Goal: Task Accomplishment & Management: Manage account settings

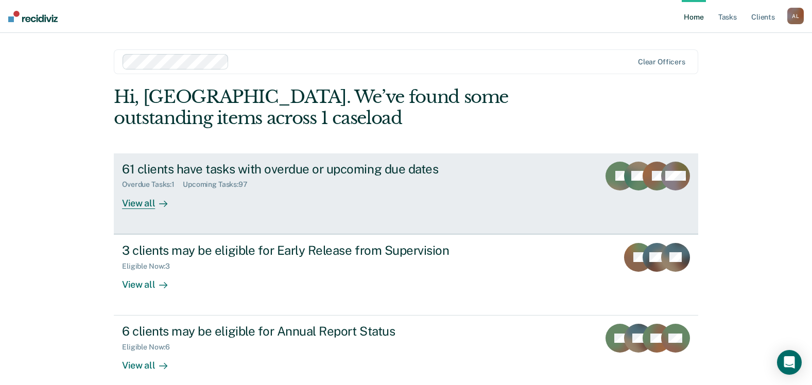
click at [132, 207] on div "View all" at bounding box center [151, 199] width 58 height 20
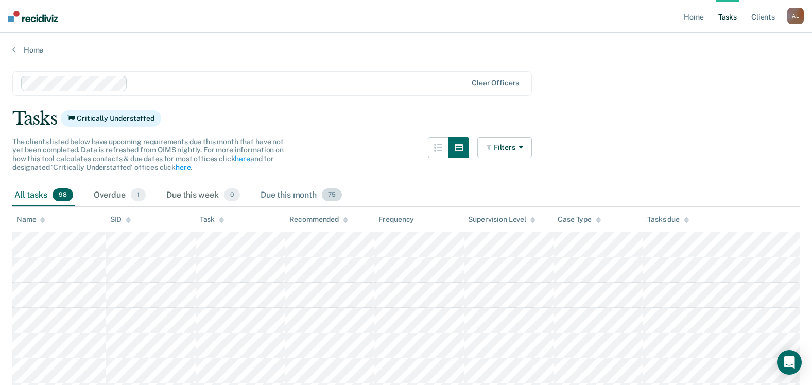
click at [340, 193] on span "75" at bounding box center [332, 194] width 20 height 13
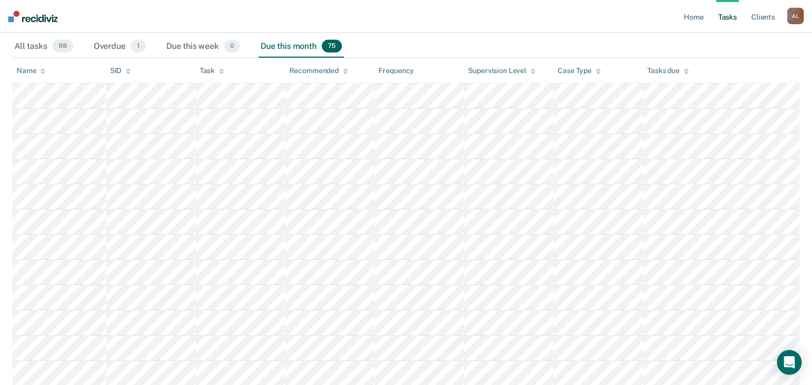
scroll to position [154, 0]
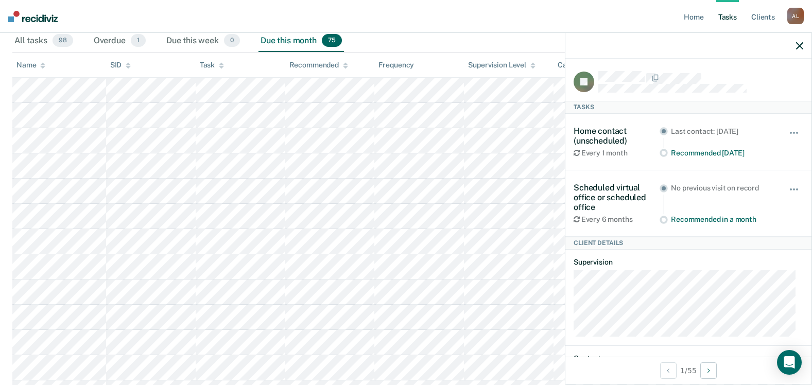
click at [789, 127] on div "Hide from tasks list for... 7 days 30 days 90 days" at bounding box center [795, 141] width 18 height 31
click at [787, 131] on button "button" at bounding box center [795, 138] width 18 height 16
click at [684, 129] on div "Last contact: [DATE]" at bounding box center [722, 131] width 103 height 9
click at [790, 132] on span "button" at bounding box center [791, 133] width 2 height 2
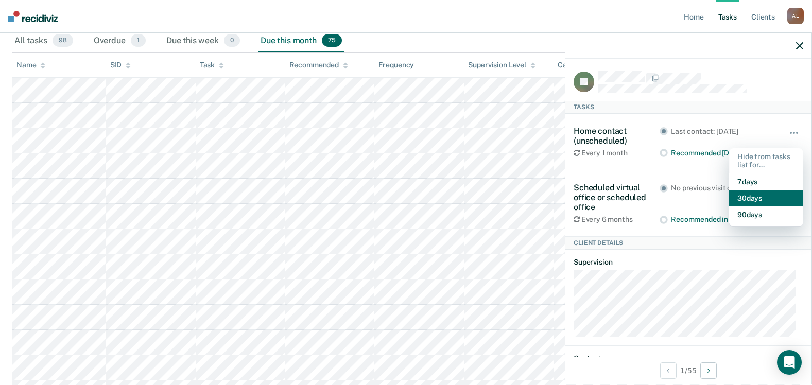
click at [748, 192] on button "30 days" at bounding box center [766, 198] width 74 height 16
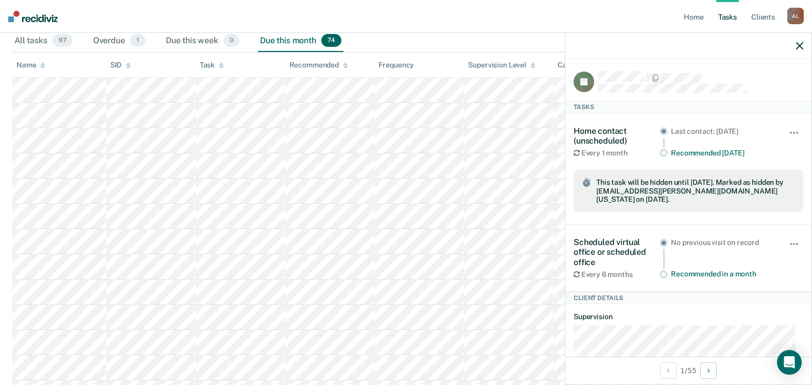
click at [800, 43] on icon "button" at bounding box center [799, 45] width 7 height 7
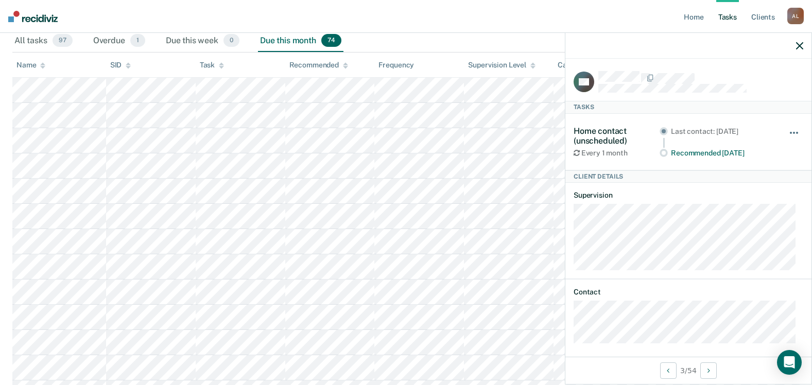
click at [787, 132] on button "button" at bounding box center [795, 138] width 18 height 16
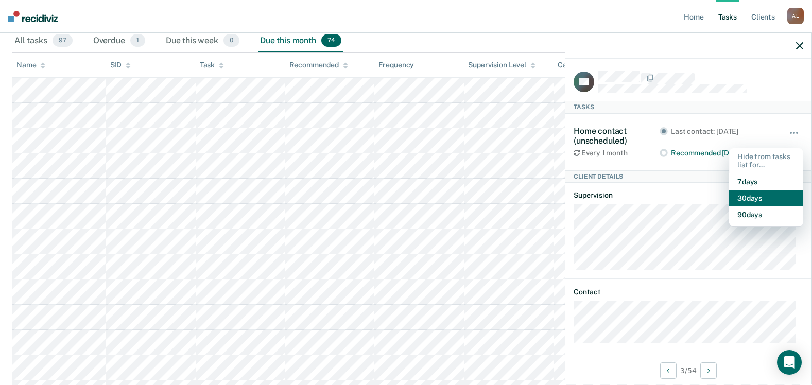
click at [754, 193] on button "30 days" at bounding box center [766, 198] width 74 height 16
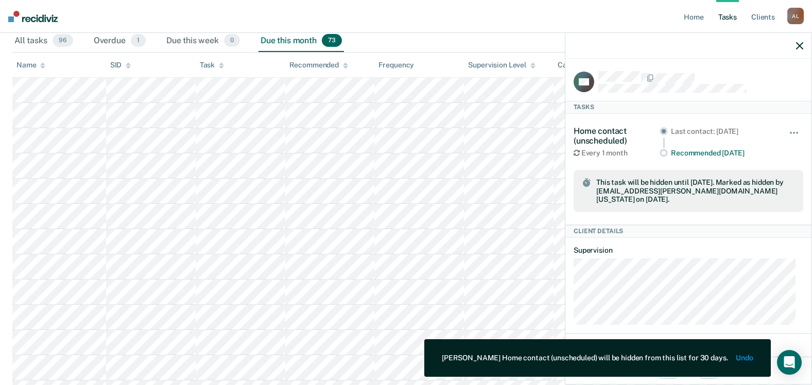
click at [797, 43] on icon "button" at bounding box center [799, 45] width 7 height 7
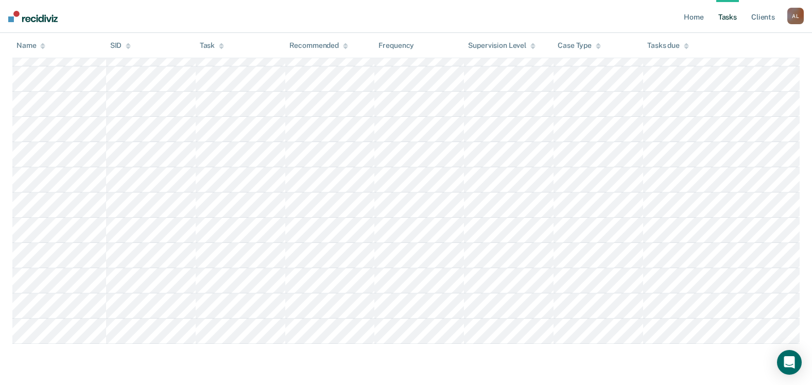
scroll to position [1864, 0]
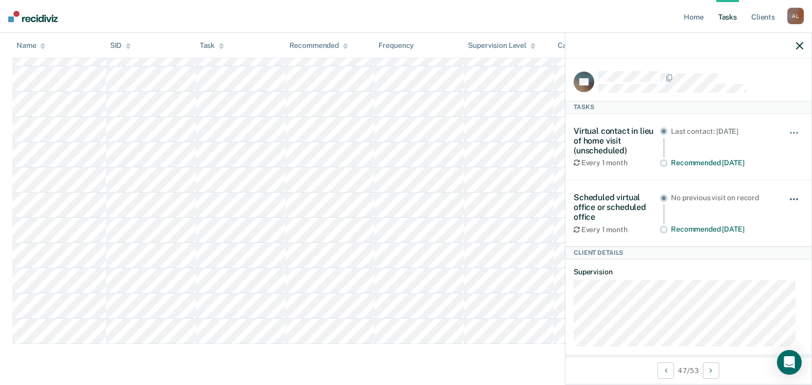
click at [792, 197] on button "button" at bounding box center [795, 204] width 18 height 16
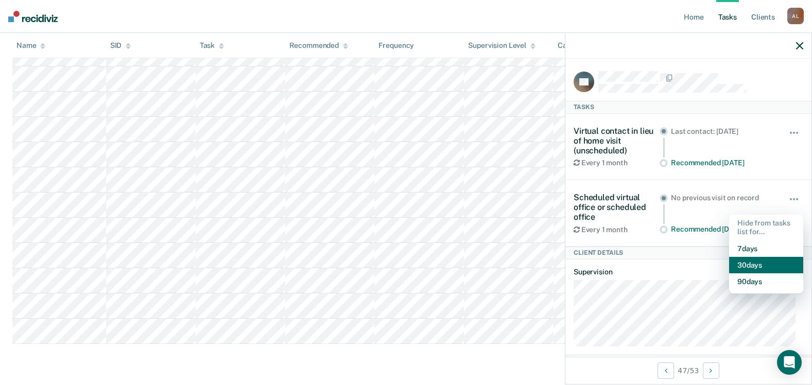
click at [753, 266] on button "30 days" at bounding box center [766, 265] width 74 height 16
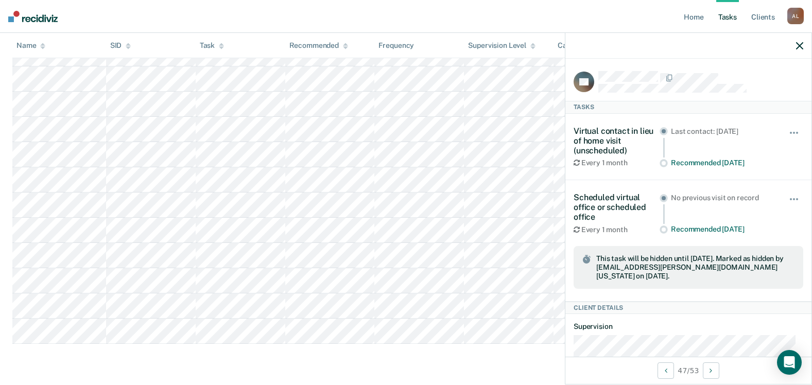
scroll to position [1839, 0]
click at [806, 46] on div at bounding box center [688, 46] width 246 height 26
click at [799, 46] on icon "button" at bounding box center [799, 45] width 7 height 7
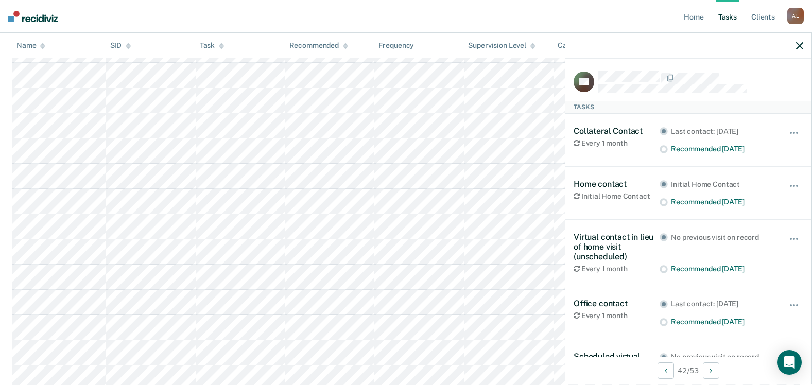
scroll to position [51, 0]
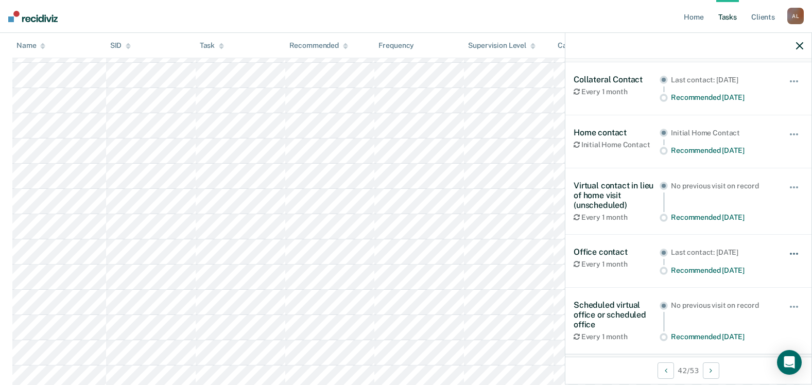
click at [786, 252] on button "button" at bounding box center [795, 259] width 18 height 16
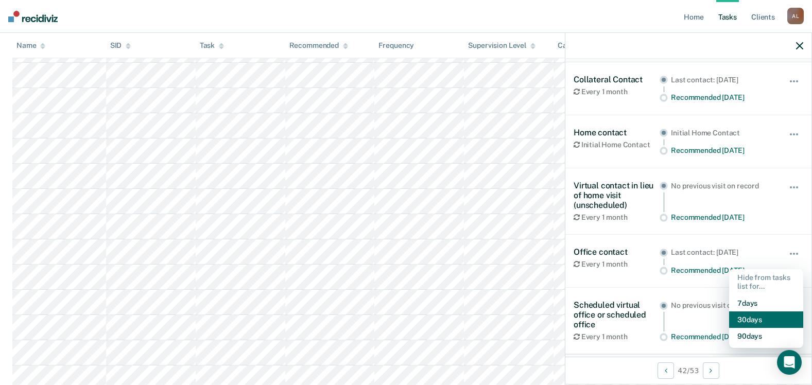
click at [762, 315] on button "30 days" at bounding box center [766, 320] width 74 height 16
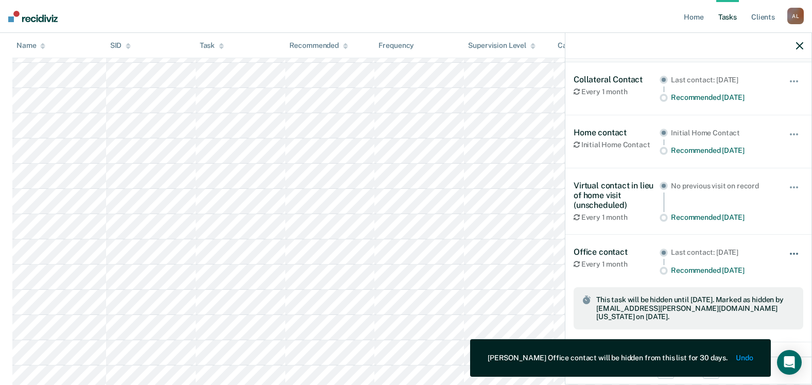
click at [792, 254] on button "button" at bounding box center [795, 259] width 18 height 16
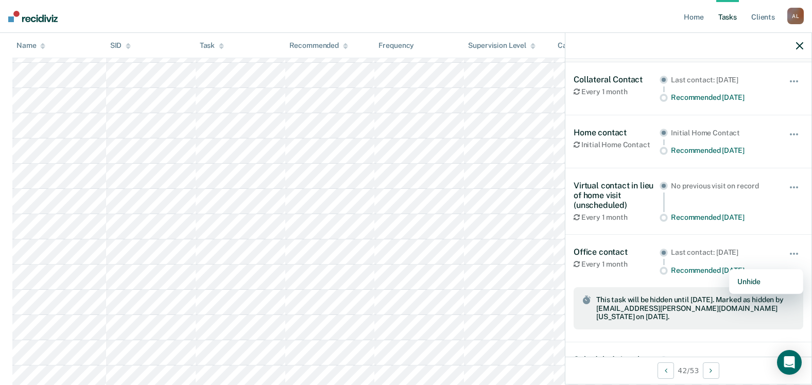
click at [797, 46] on icon "button" at bounding box center [799, 45] width 7 height 7
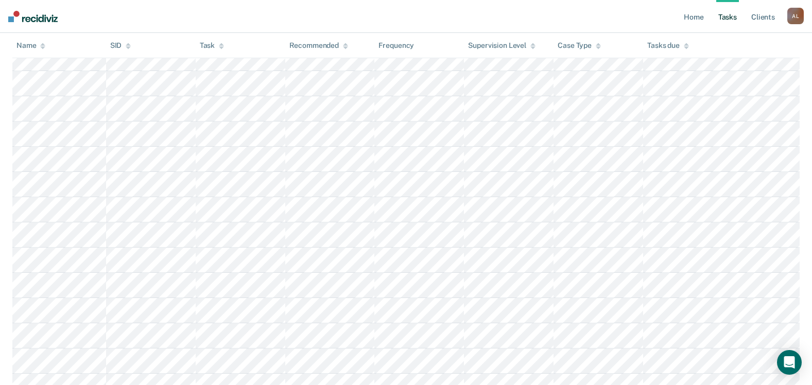
scroll to position [1581, 0]
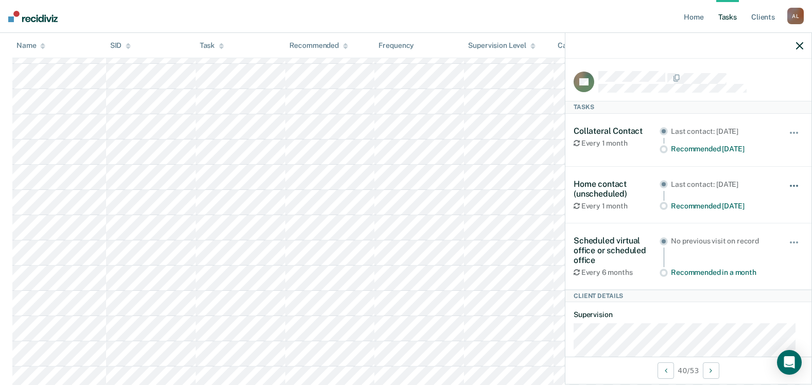
click at [796, 185] on span "button" at bounding box center [797, 186] width 2 height 2
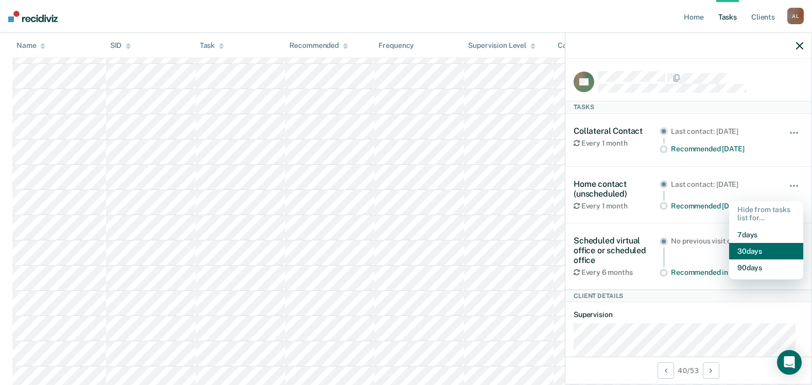
click at [752, 252] on button "30 days" at bounding box center [766, 251] width 74 height 16
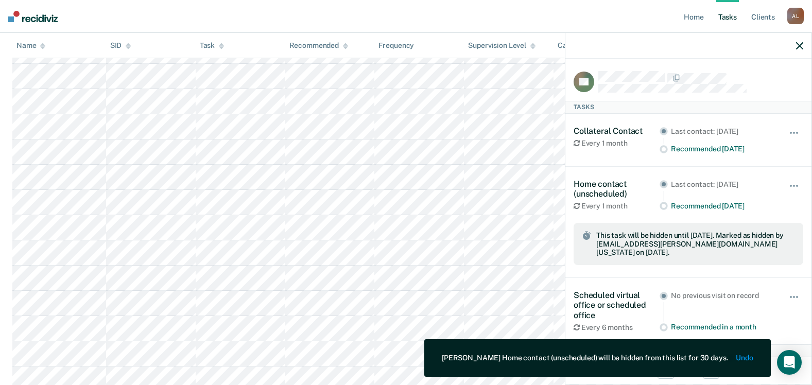
click at [799, 43] on icon "button" at bounding box center [799, 45] width 7 height 7
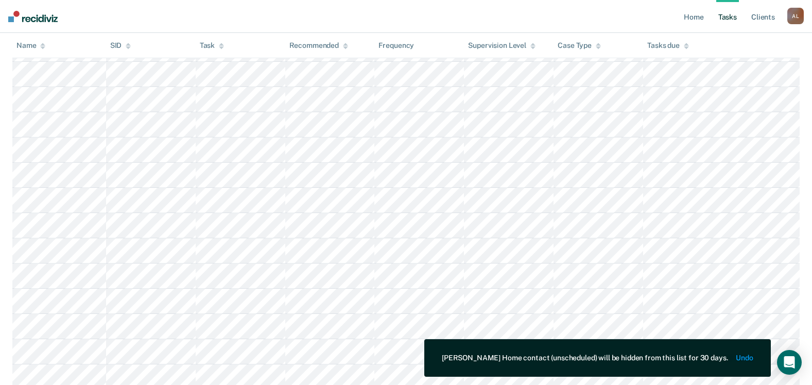
scroll to position [1478, 0]
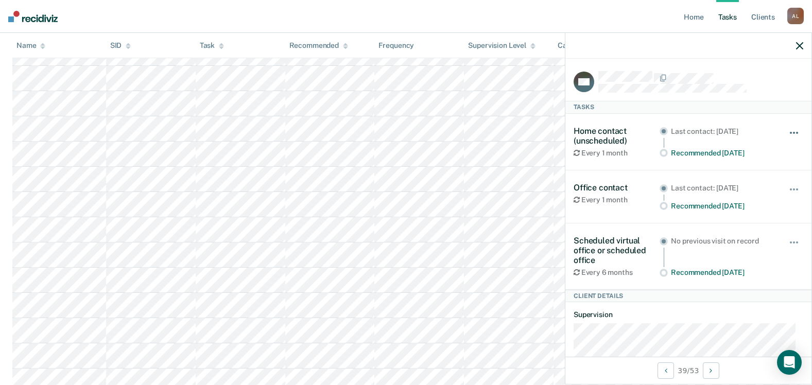
click at [794, 130] on button "button" at bounding box center [795, 138] width 18 height 16
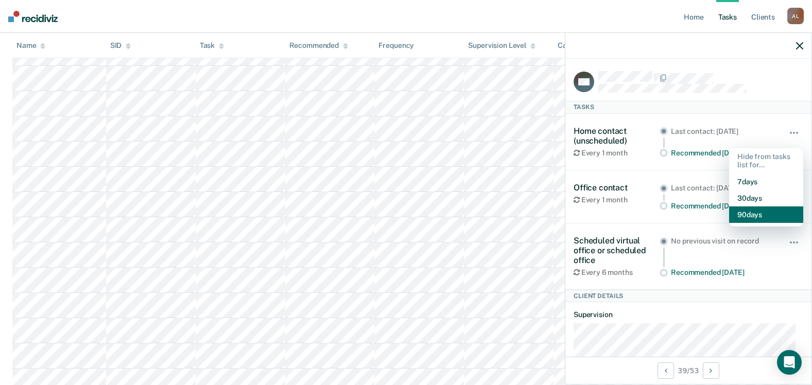
click at [746, 215] on button "90 days" at bounding box center [766, 214] width 74 height 16
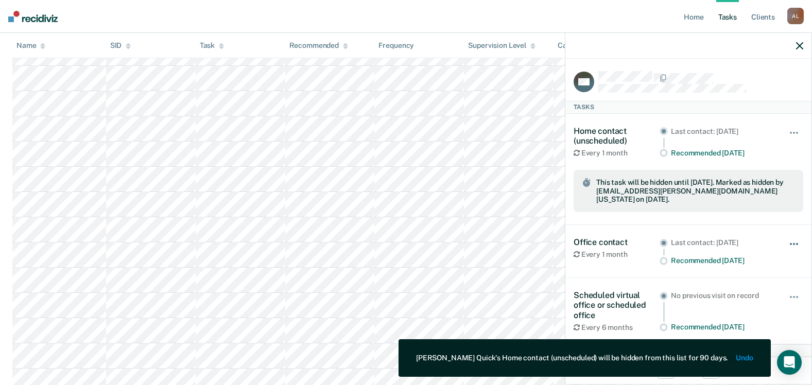
click at [786, 245] on button "button" at bounding box center [795, 249] width 18 height 16
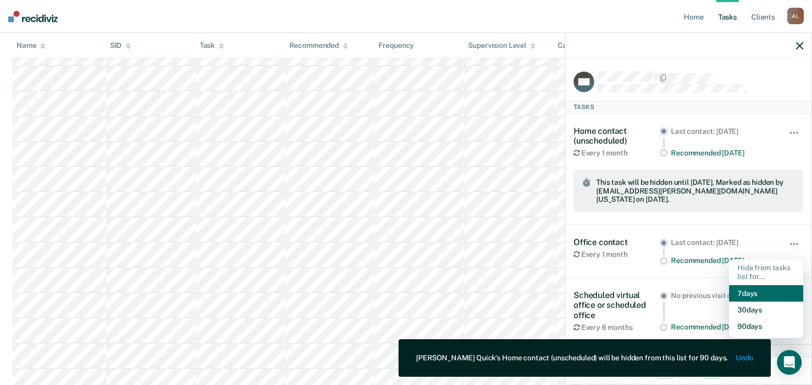
scroll to position [51, 0]
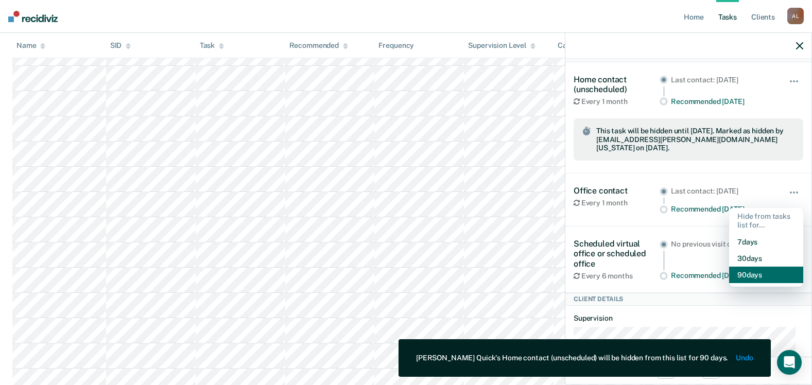
drag, startPoint x: 762, startPoint y: 270, endPoint x: 777, endPoint y: 269, distance: 16.0
click at [762, 270] on button "90 days" at bounding box center [766, 275] width 74 height 16
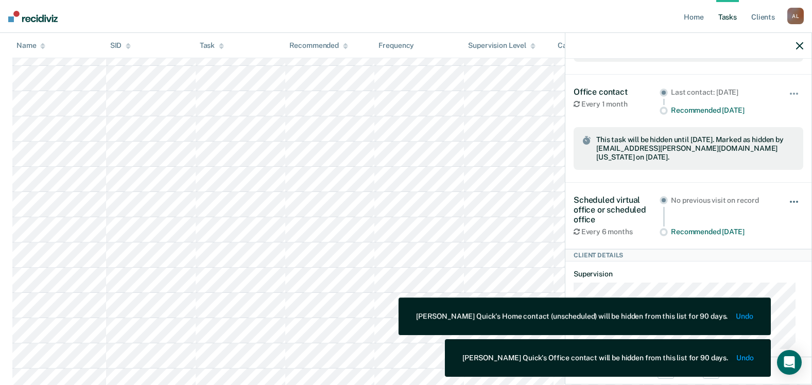
scroll to position [154, 0]
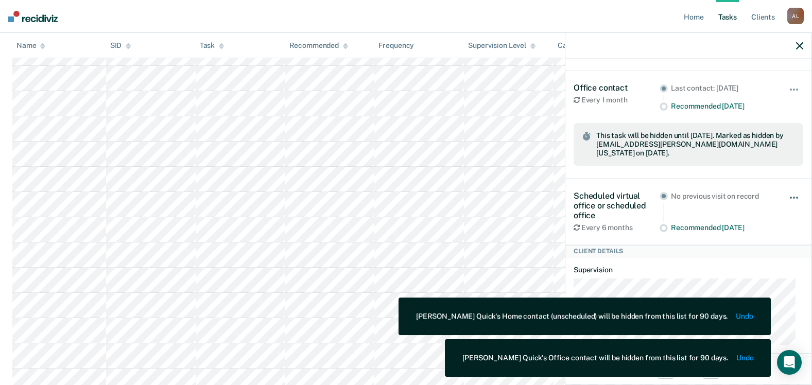
click at [796, 197] on span "button" at bounding box center [797, 198] width 2 height 2
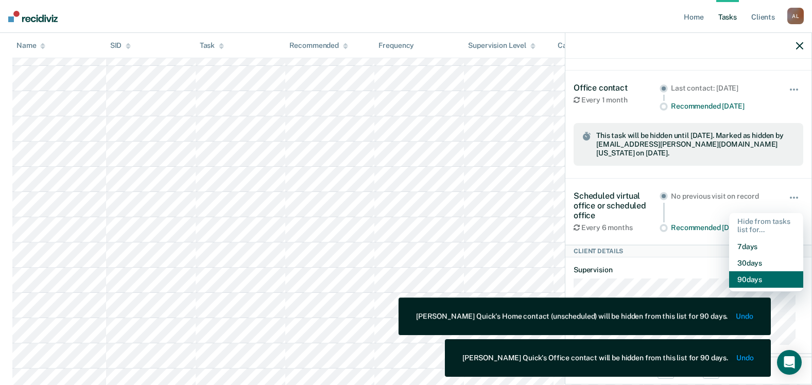
click at [770, 273] on button "90 days" at bounding box center [766, 279] width 74 height 16
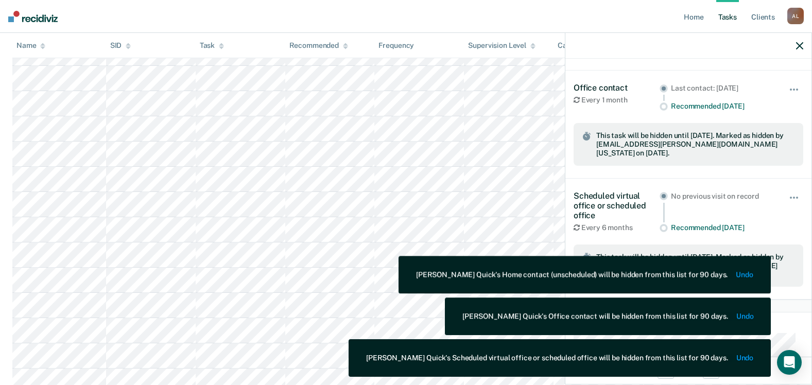
click at [798, 49] on icon "button" at bounding box center [799, 45] width 7 height 7
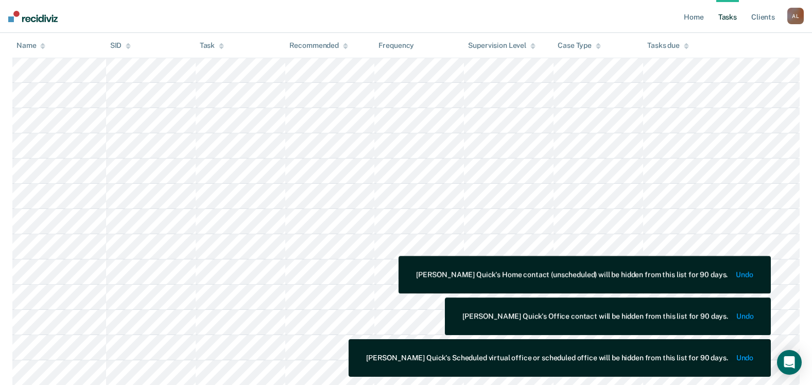
scroll to position [1324, 0]
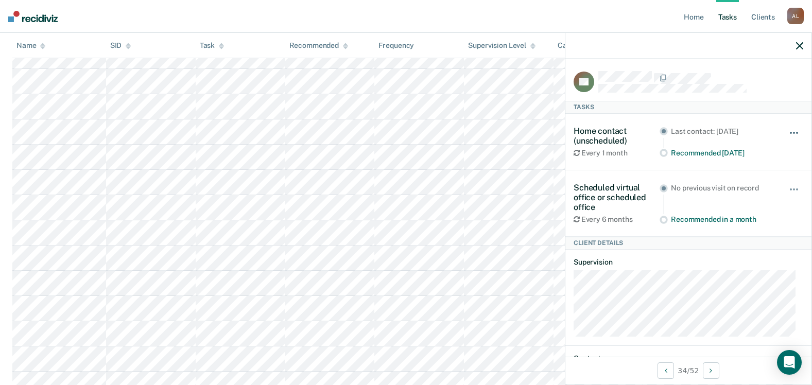
click at [786, 130] on button "button" at bounding box center [795, 138] width 18 height 16
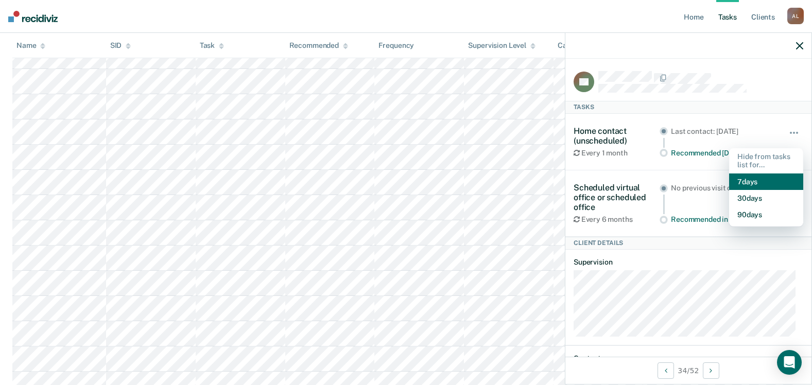
click at [757, 187] on button "7 days" at bounding box center [766, 182] width 74 height 16
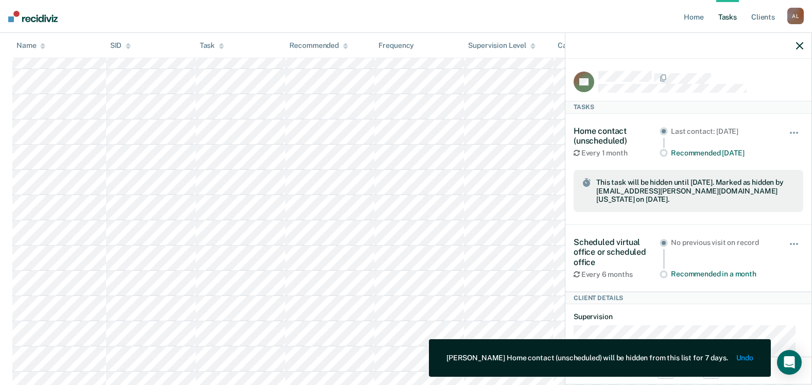
click at [737, 359] on button "Undo" at bounding box center [744, 358] width 17 height 9
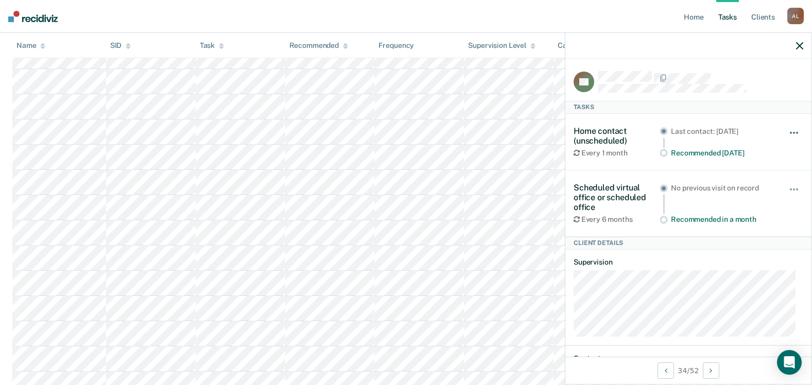
click at [786, 130] on button "button" at bounding box center [795, 138] width 18 height 16
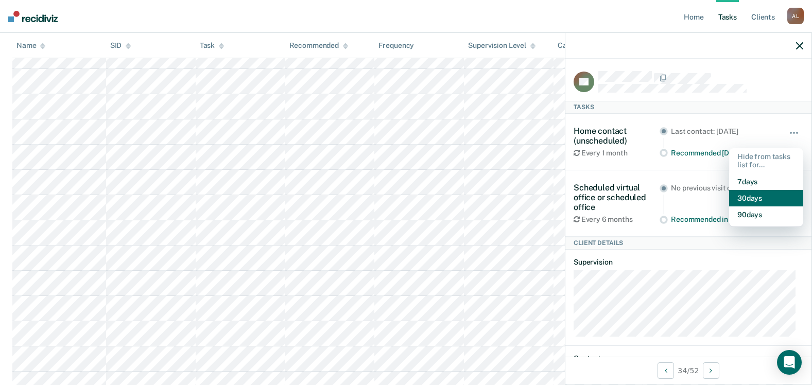
click at [764, 199] on button "30 days" at bounding box center [766, 198] width 74 height 16
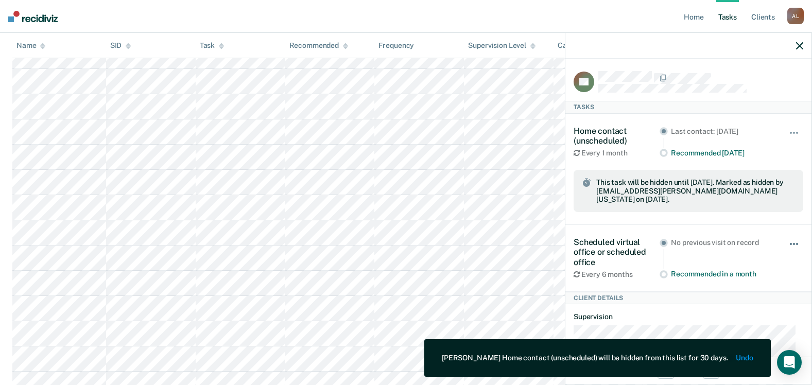
click at [793, 244] on span "button" at bounding box center [794, 244] width 2 height 2
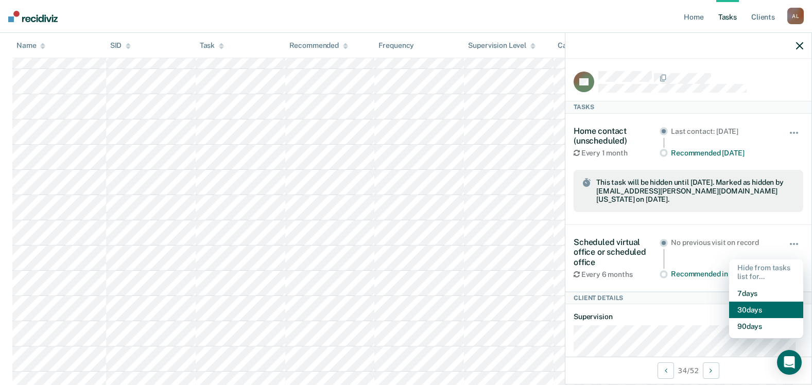
click at [750, 310] on button "30 days" at bounding box center [766, 310] width 74 height 16
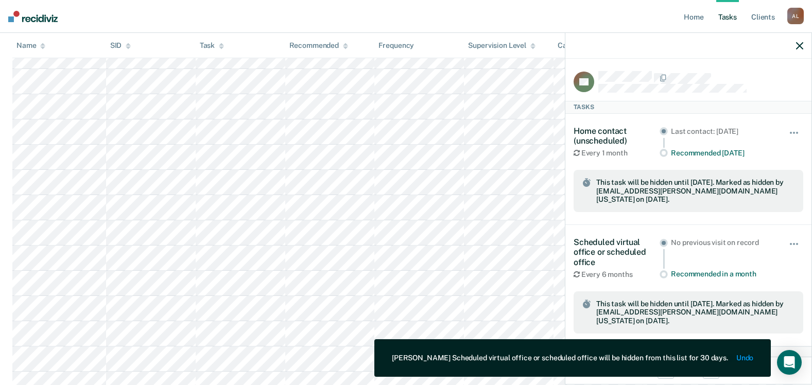
click at [799, 47] on icon "button" at bounding box center [799, 45] width 7 height 7
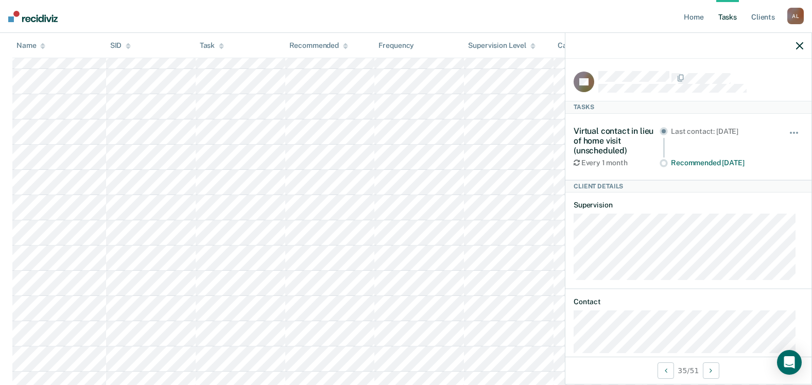
click at [786, 128] on div "Hide from tasks list for... 7 days 30 days 90 days" at bounding box center [795, 146] width 18 height 41
click at [786, 132] on button "button" at bounding box center [795, 138] width 18 height 16
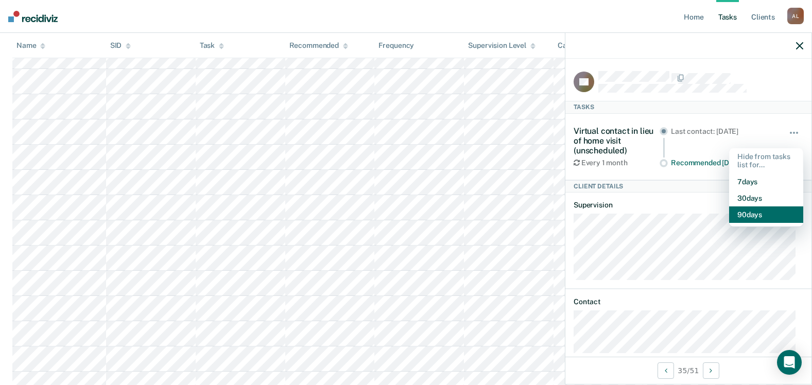
click at [742, 214] on button "90 days" at bounding box center [766, 214] width 74 height 16
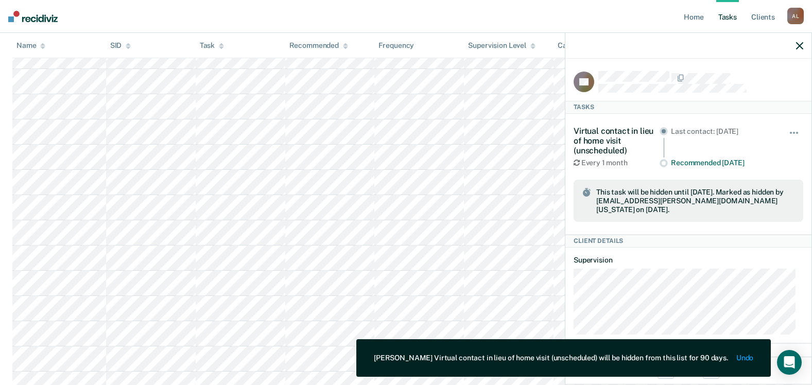
click at [798, 42] on button "button" at bounding box center [799, 45] width 7 height 9
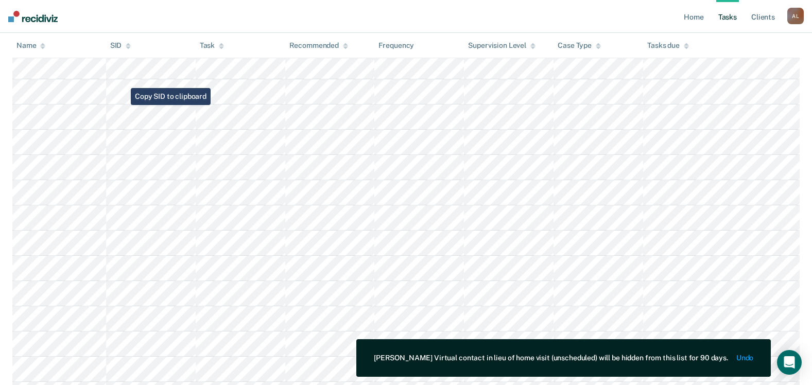
scroll to position [1169, 0]
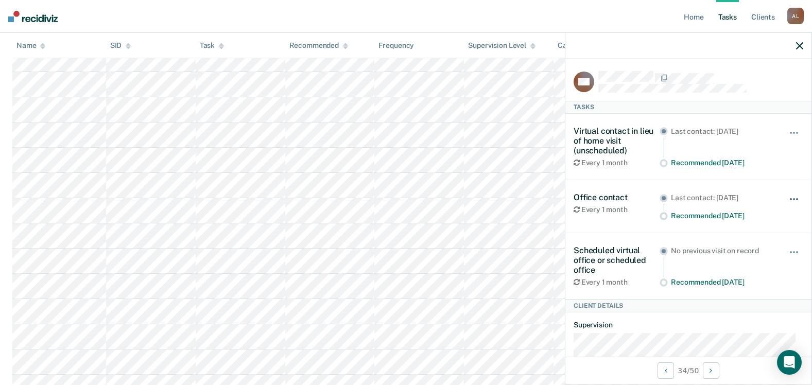
click at [791, 200] on button "button" at bounding box center [795, 204] width 18 height 16
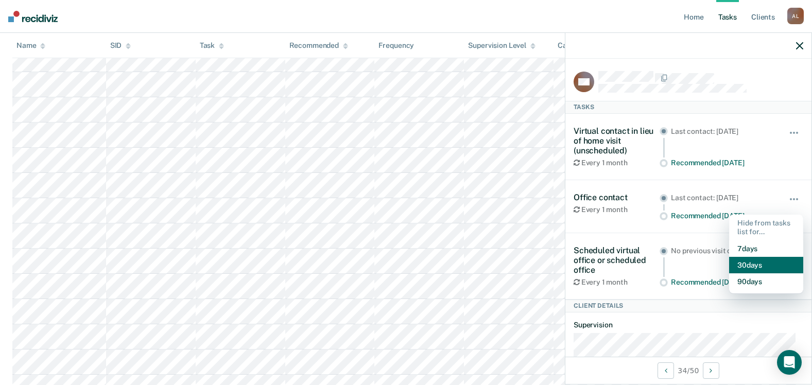
click at [742, 264] on button "30 days" at bounding box center [766, 265] width 74 height 16
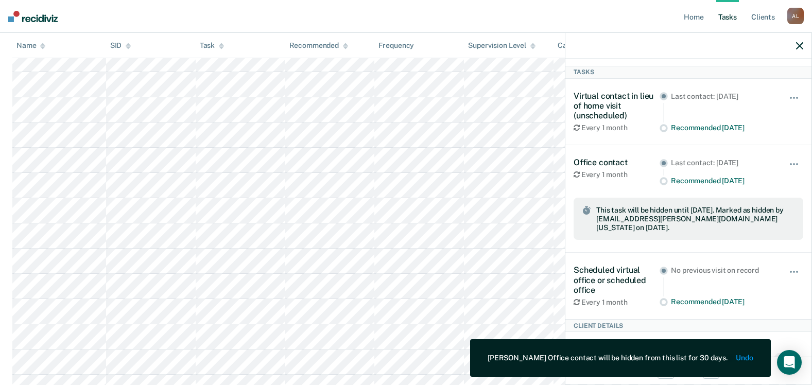
scroll to position [51, 0]
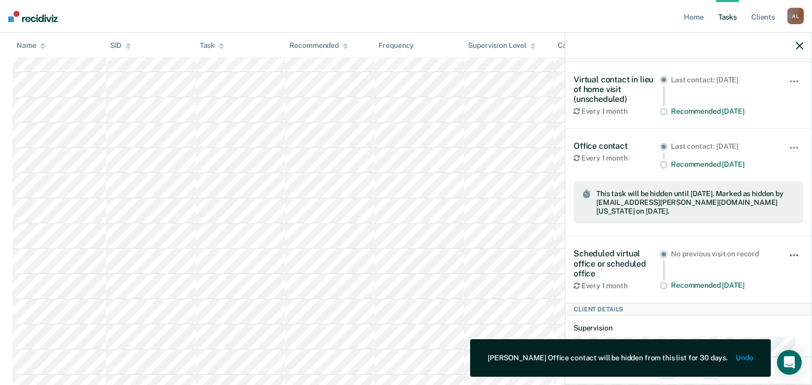
click at [790, 254] on span "button" at bounding box center [791, 255] width 2 height 2
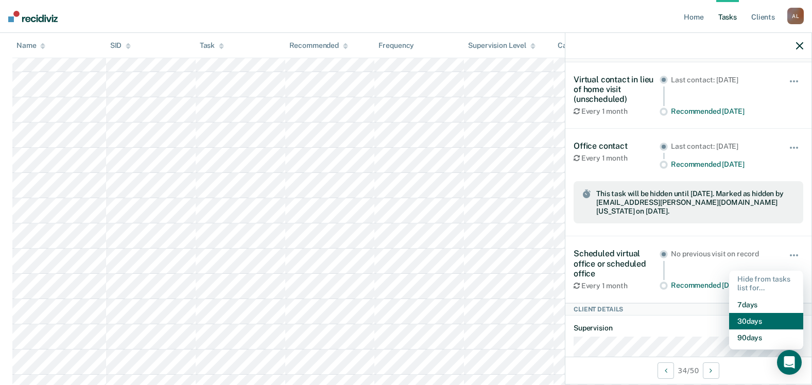
click at [743, 318] on button "30 days" at bounding box center [766, 321] width 74 height 16
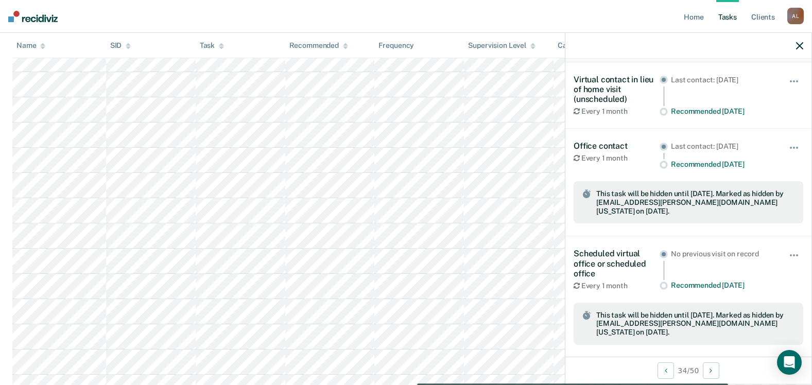
click at [803, 49] on icon "button" at bounding box center [799, 45] width 7 height 7
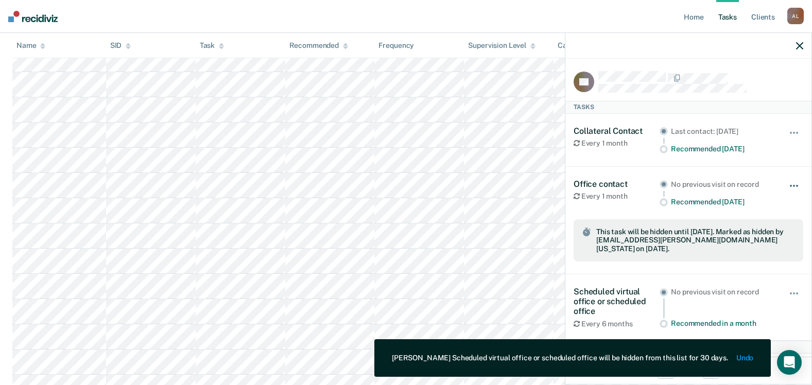
click at [789, 183] on button "button" at bounding box center [795, 191] width 18 height 16
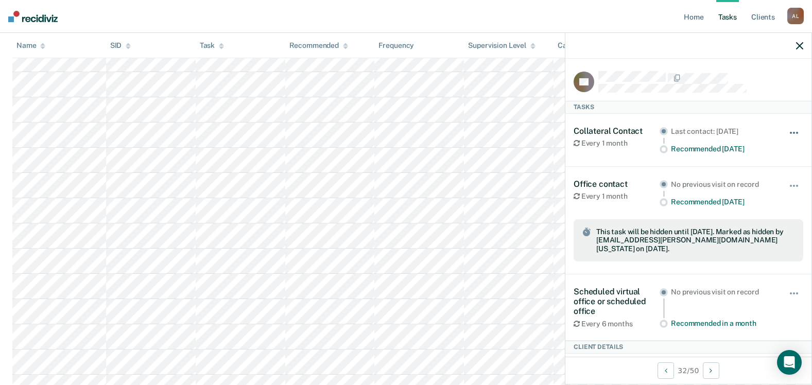
click at [788, 130] on button "button" at bounding box center [795, 138] width 18 height 16
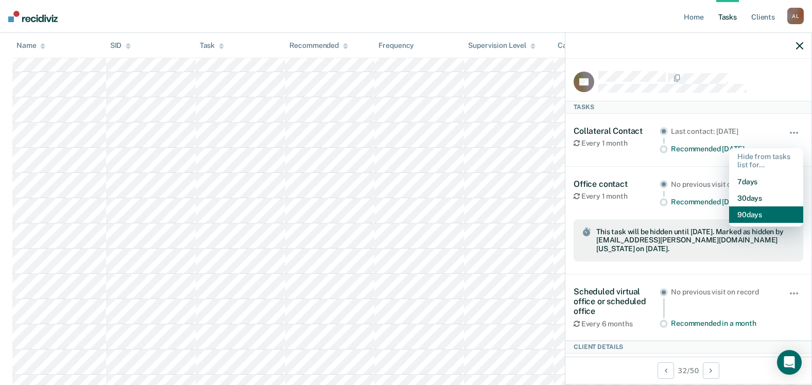
click at [747, 215] on button "90 days" at bounding box center [766, 214] width 74 height 16
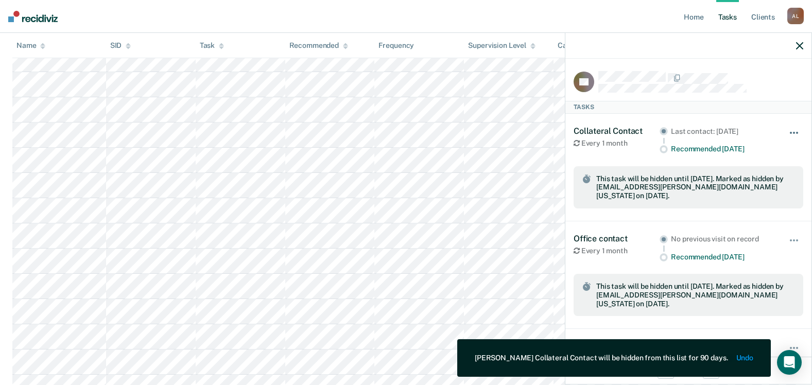
click at [788, 137] on button "button" at bounding box center [795, 138] width 18 height 16
click at [786, 241] on button "button" at bounding box center [795, 245] width 18 height 16
click at [612, 251] on div "Every 1 month" at bounding box center [617, 251] width 86 height 9
drag, startPoint x: 800, startPoint y: 243, endPoint x: 788, endPoint y: 243, distance: 12.4
click at [799, 243] on div "RB Tasks Collateral Contact Every 1 month Last contact: [DATE] Recommended [DAT…" at bounding box center [688, 208] width 246 height 298
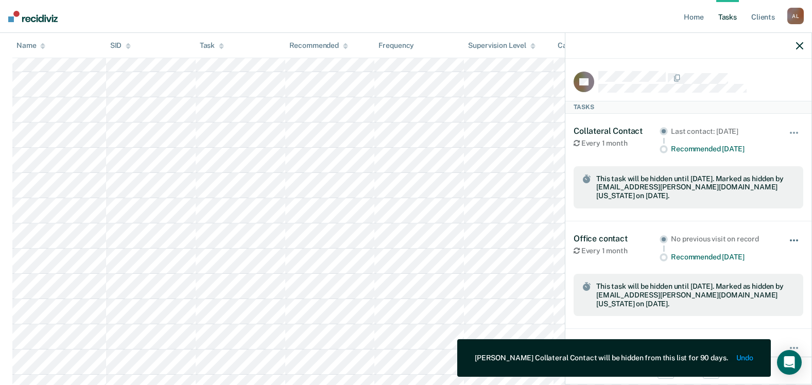
click at [786, 241] on button "button" at bounding box center [795, 245] width 18 height 16
click at [771, 268] on button "Unhide" at bounding box center [766, 268] width 58 height 17
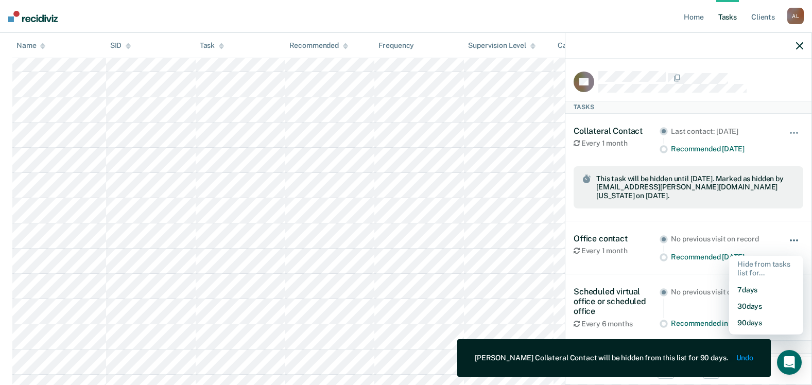
click at [793, 240] on span "button" at bounding box center [794, 240] width 2 height 2
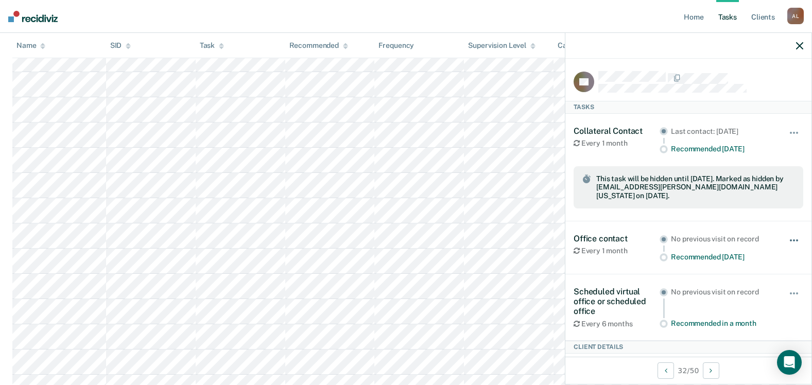
click at [786, 245] on button "button" at bounding box center [795, 245] width 18 height 16
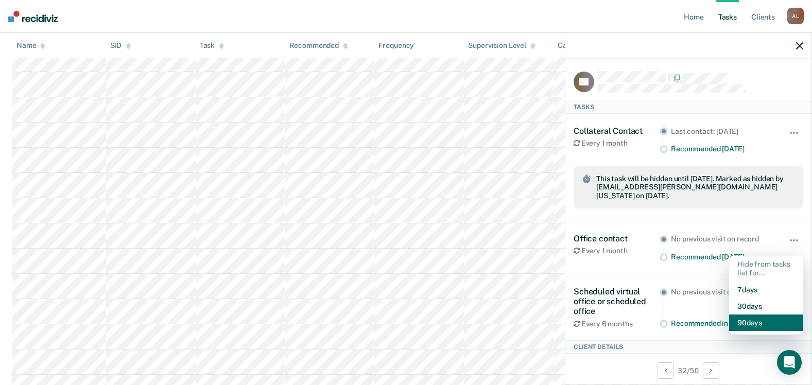
click at [749, 321] on button "90 days" at bounding box center [766, 323] width 74 height 16
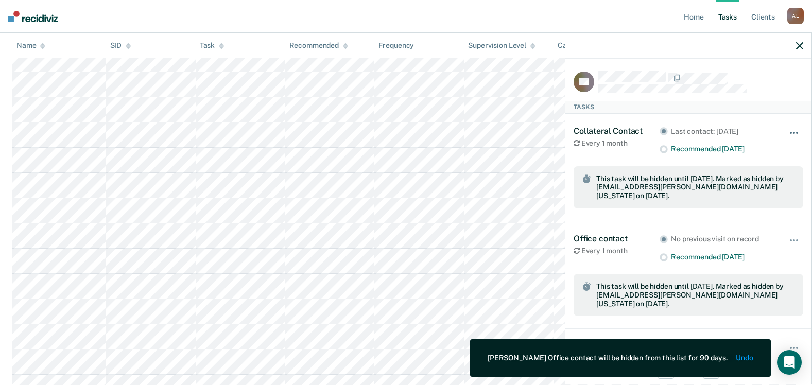
click at [786, 133] on button "button" at bounding box center [795, 138] width 18 height 16
click at [763, 163] on button "Unhide" at bounding box center [766, 160] width 58 height 17
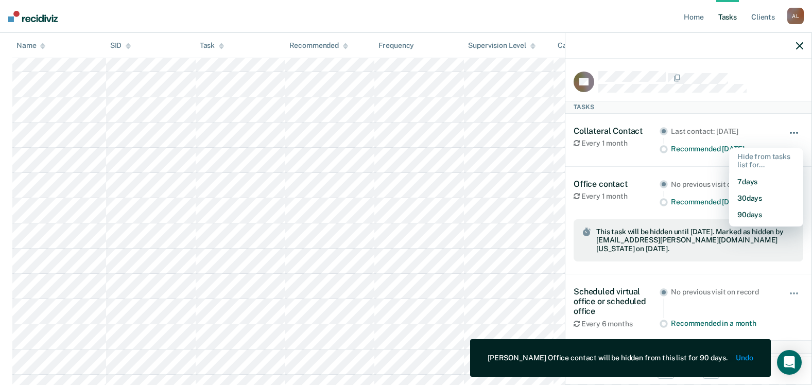
click at [788, 133] on button "button" at bounding box center [795, 138] width 18 height 16
click at [792, 140] on button "button" at bounding box center [795, 138] width 18 height 16
click at [766, 209] on button "90 days" at bounding box center [766, 214] width 74 height 16
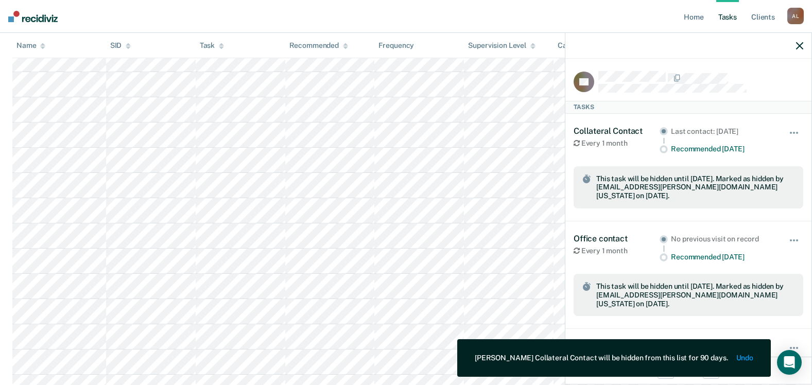
click at [776, 245] on div "Office contact Every 1 month No previous visit on record Recommended [DATE] Unh…" at bounding box center [689, 248] width 230 height 28
click at [787, 239] on button "button" at bounding box center [795, 245] width 18 height 16
click at [794, 48] on div at bounding box center [688, 46] width 246 height 26
click at [800, 44] on icon "button" at bounding box center [799, 45] width 7 height 7
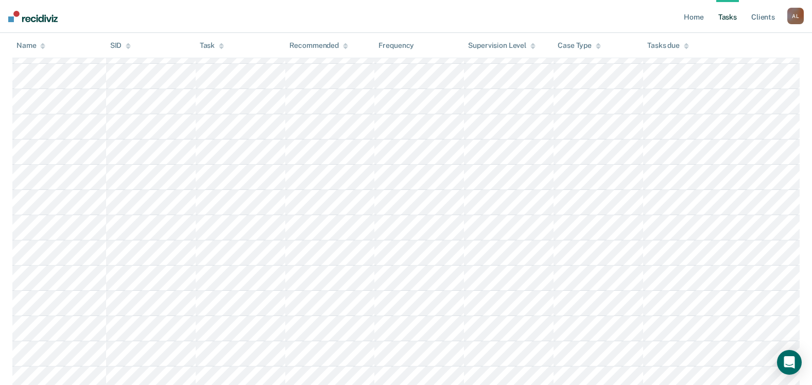
scroll to position [860, 0]
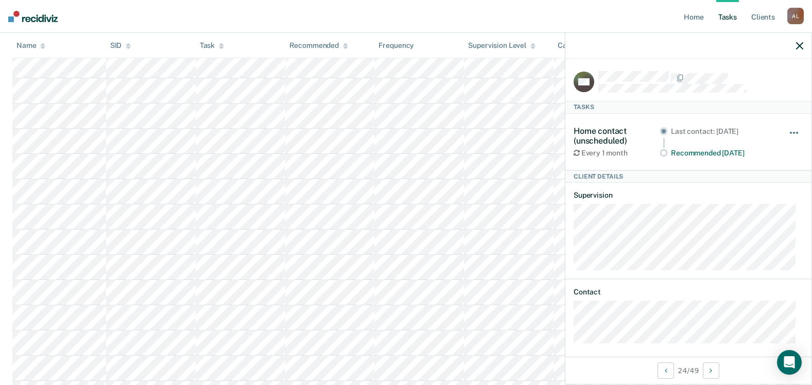
click at [786, 134] on button "button" at bounding box center [795, 138] width 18 height 16
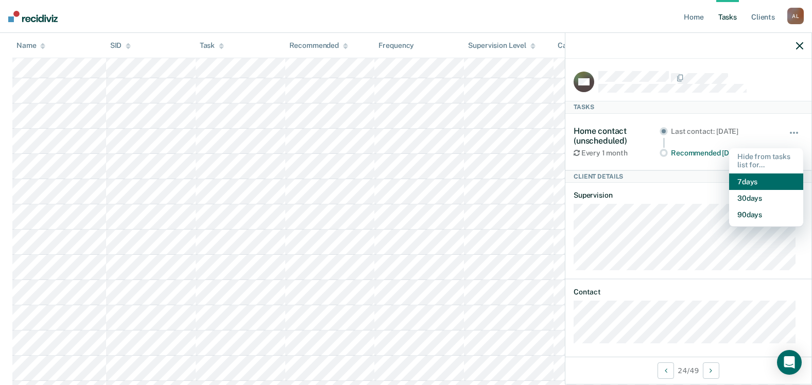
click at [761, 186] on button "7 days" at bounding box center [766, 182] width 74 height 16
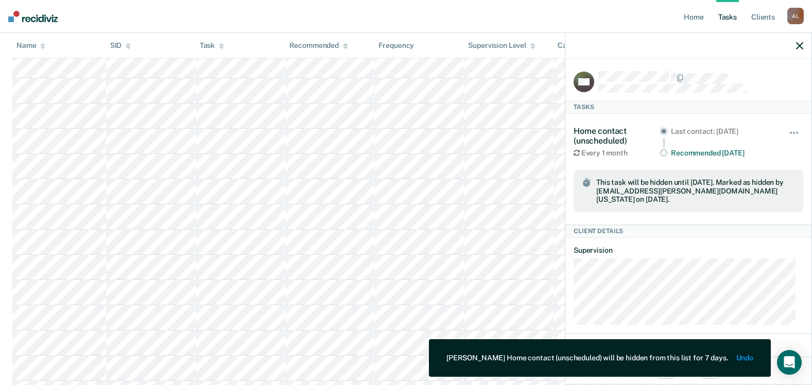
click at [745, 353] on div "[PERSON_NAME] Home contact (unscheduled) will be hidden from this list for 7 da…" at bounding box center [600, 358] width 342 height 38
click at [745, 356] on button "Undo" at bounding box center [744, 358] width 17 height 9
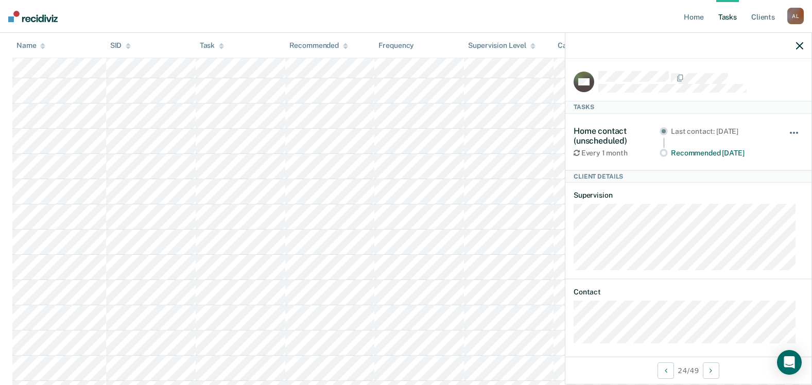
click at [786, 132] on button "button" at bounding box center [795, 138] width 18 height 16
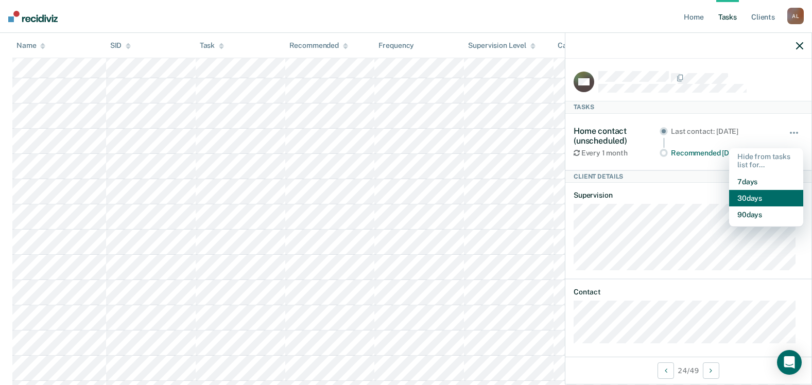
click at [752, 199] on button "30 days" at bounding box center [766, 198] width 74 height 16
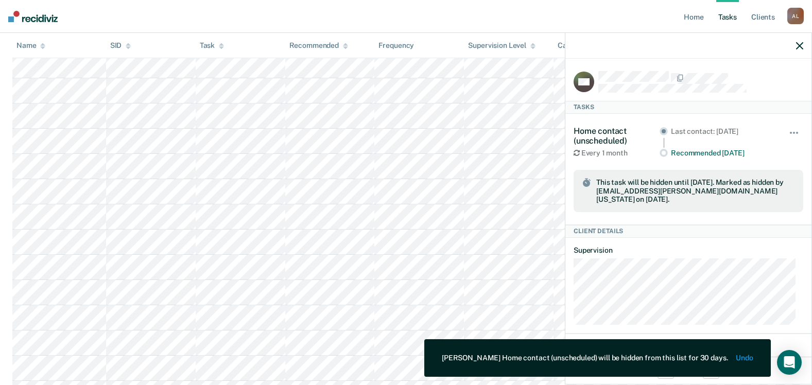
click at [800, 46] on icon "button" at bounding box center [799, 45] width 7 height 7
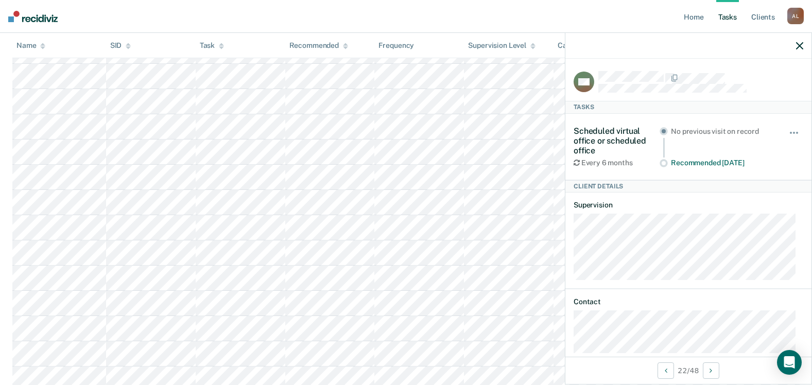
scroll to position [1328, 0]
click at [804, 48] on div at bounding box center [688, 46] width 246 height 26
click at [800, 47] on icon "button" at bounding box center [799, 45] width 7 height 7
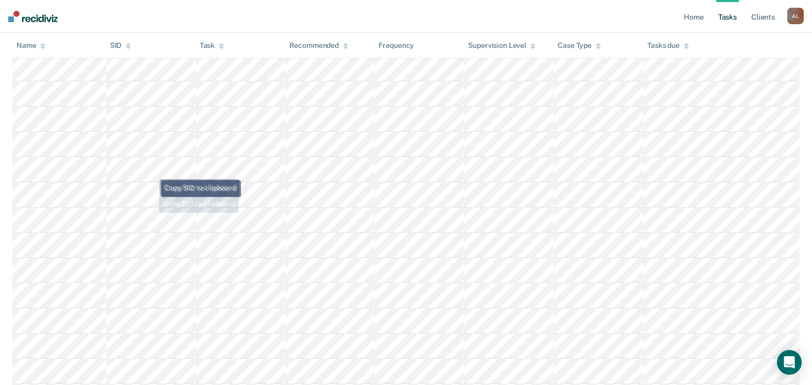
scroll to position [401, 0]
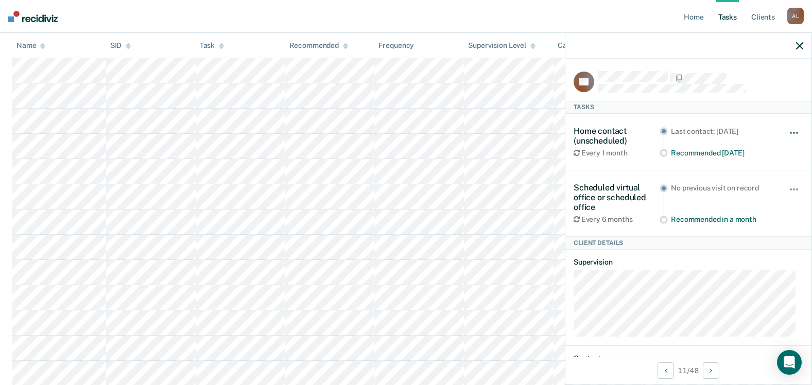
click at [786, 130] on button "button" at bounding box center [795, 138] width 18 height 16
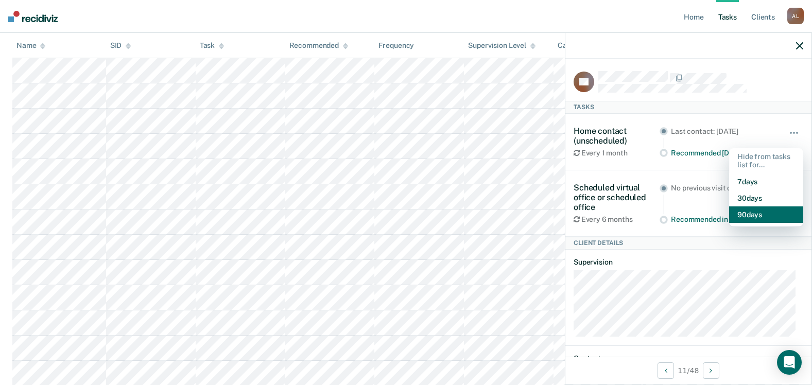
click at [771, 214] on button "90 days" at bounding box center [766, 214] width 74 height 16
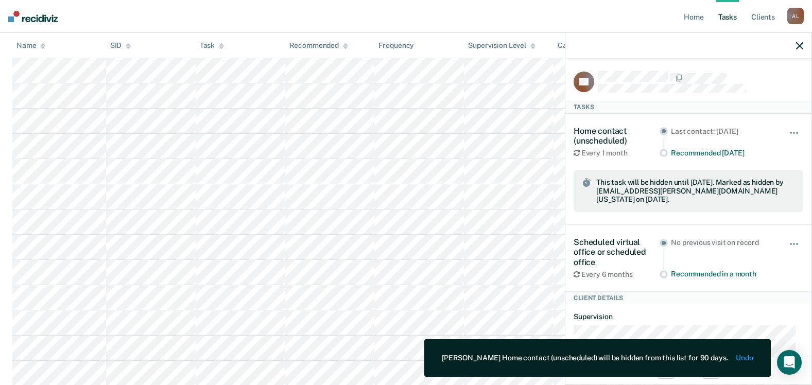
click at [797, 50] on div at bounding box center [688, 46] width 246 height 26
click at [800, 47] on icon "button" at bounding box center [799, 45] width 7 height 7
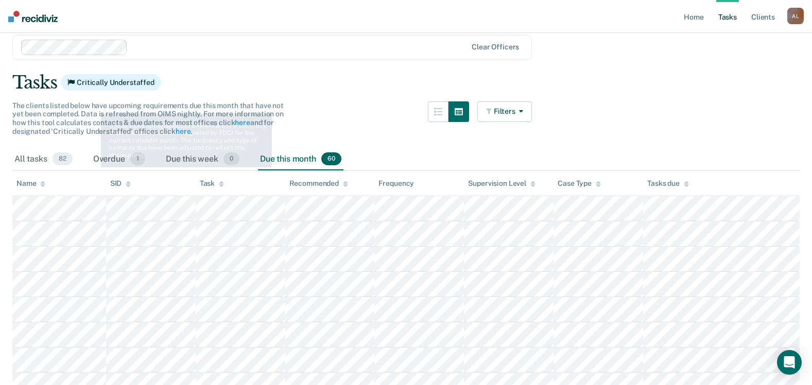
scroll to position [0, 0]
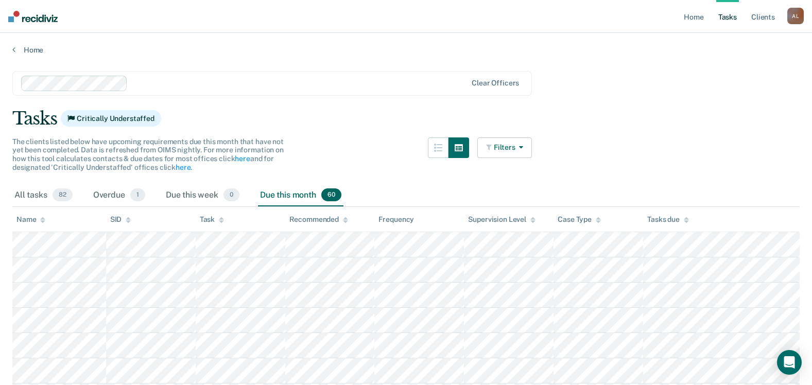
click at [508, 151] on button "Filters" at bounding box center [504, 147] width 55 height 21
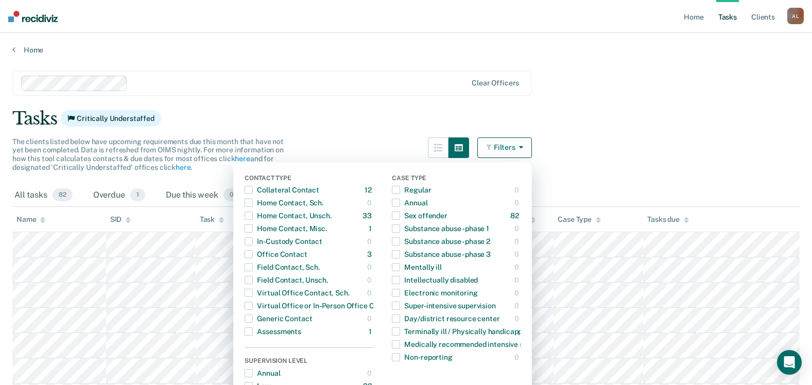
scroll to position [7, 0]
